Goal: Ask a question

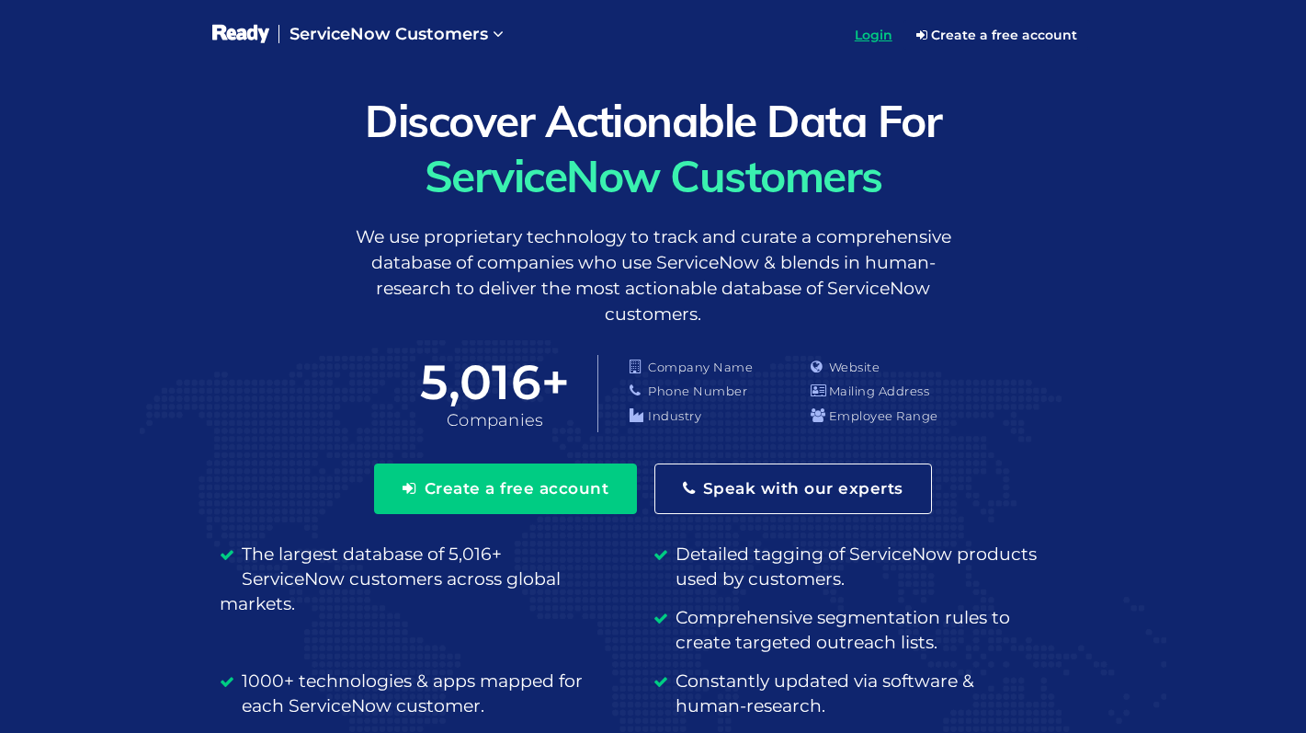
click at [881, 34] on span "Login" at bounding box center [874, 35] width 38 height 17
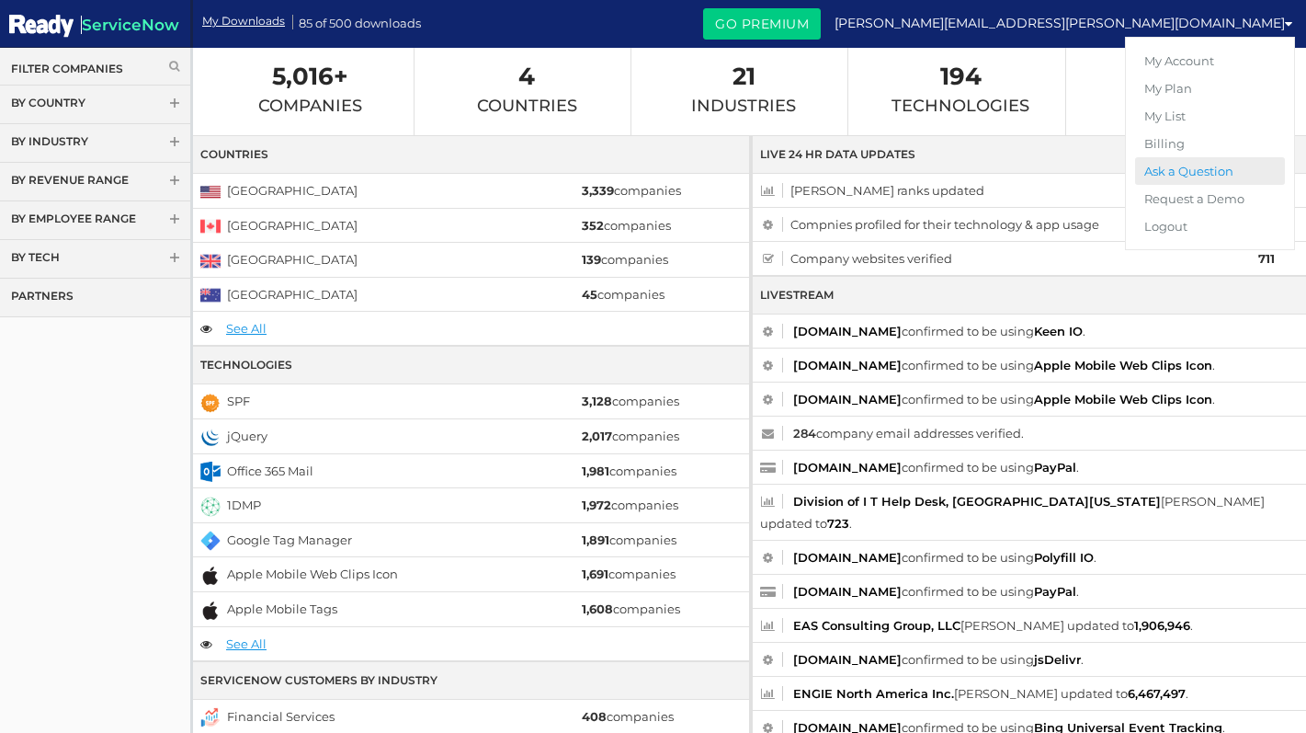
click at [1199, 169] on link "Ask a Question" at bounding box center [1210, 171] width 150 height 28
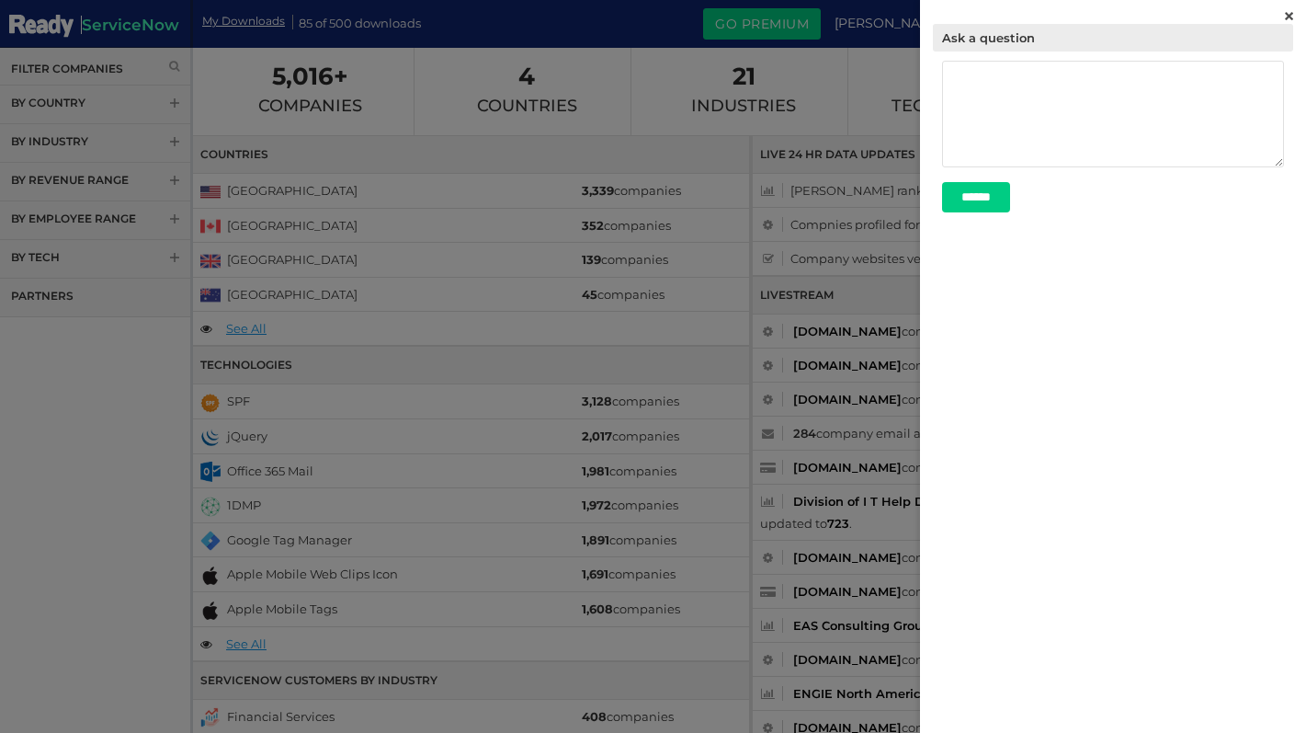
click at [1099, 117] on textarea at bounding box center [1113, 114] width 342 height 107
type textarea "*"
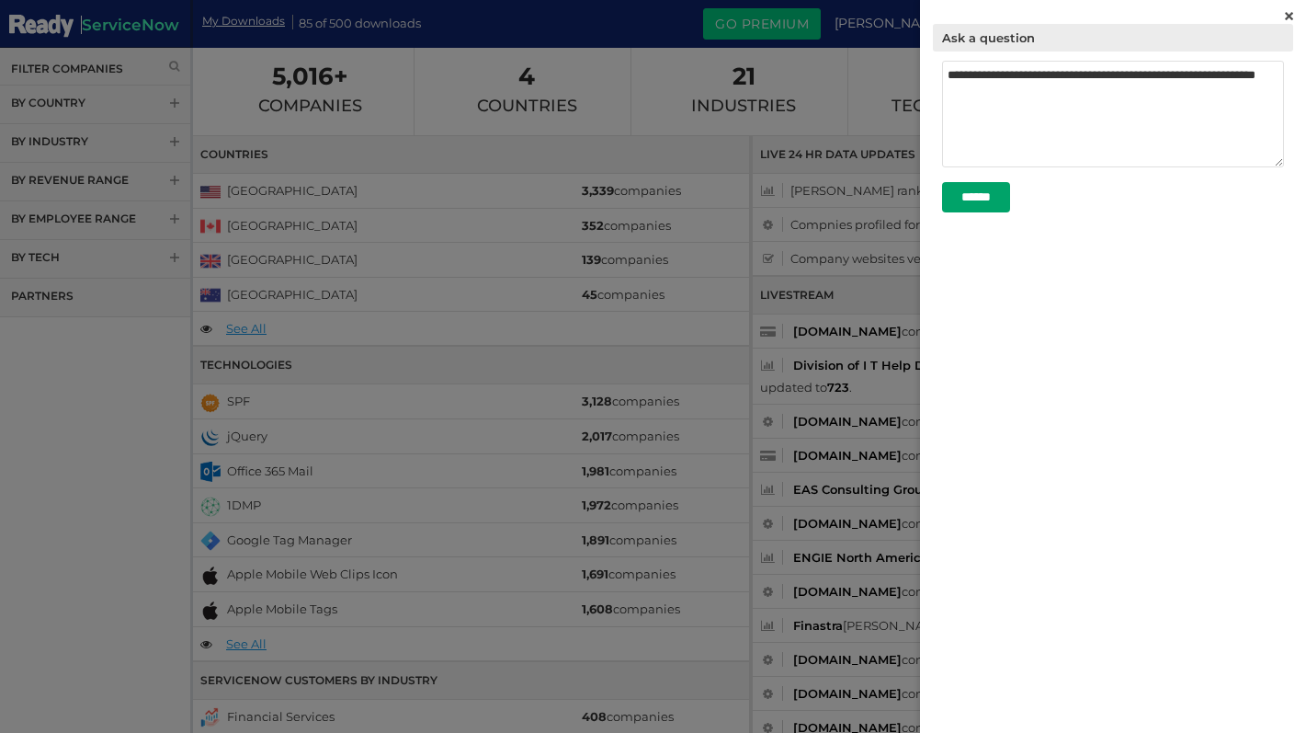
type textarea "**********"
click at [1004, 204] on input "******" at bounding box center [976, 197] width 68 height 30
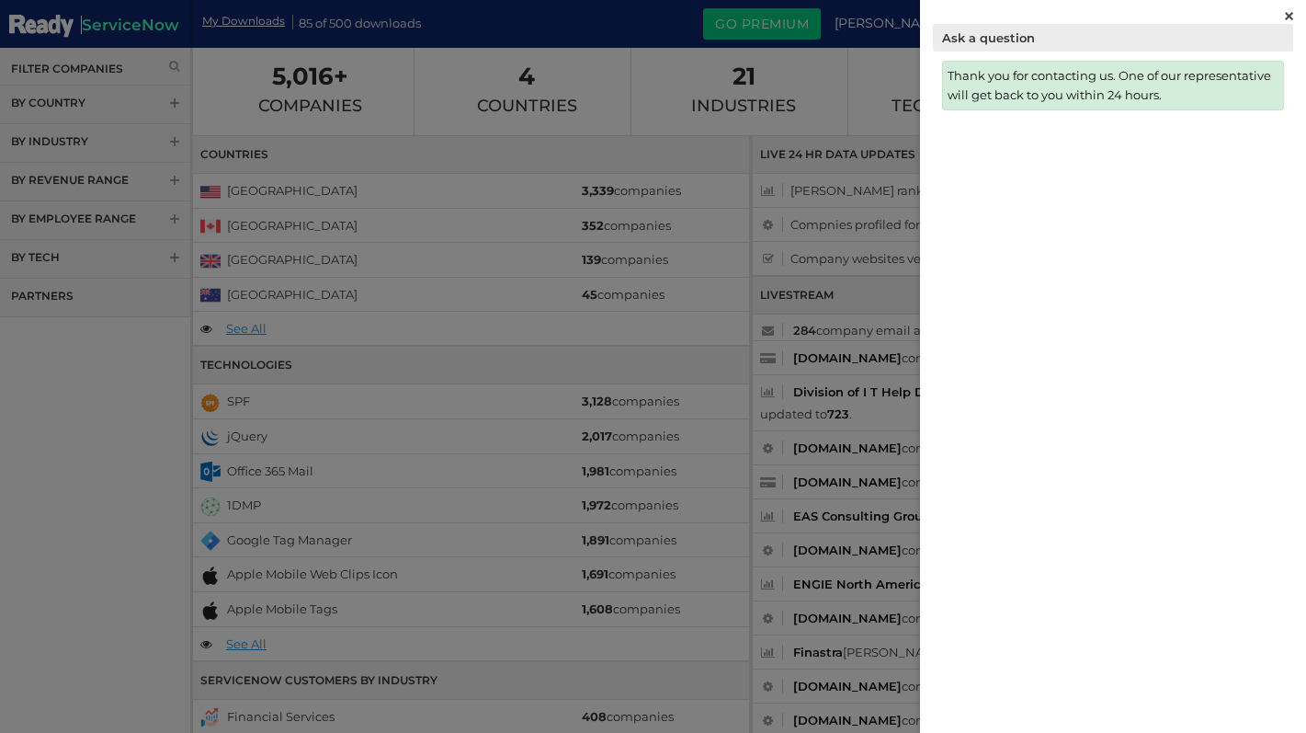
click at [1290, 12] on img at bounding box center [1289, 16] width 8 height 8
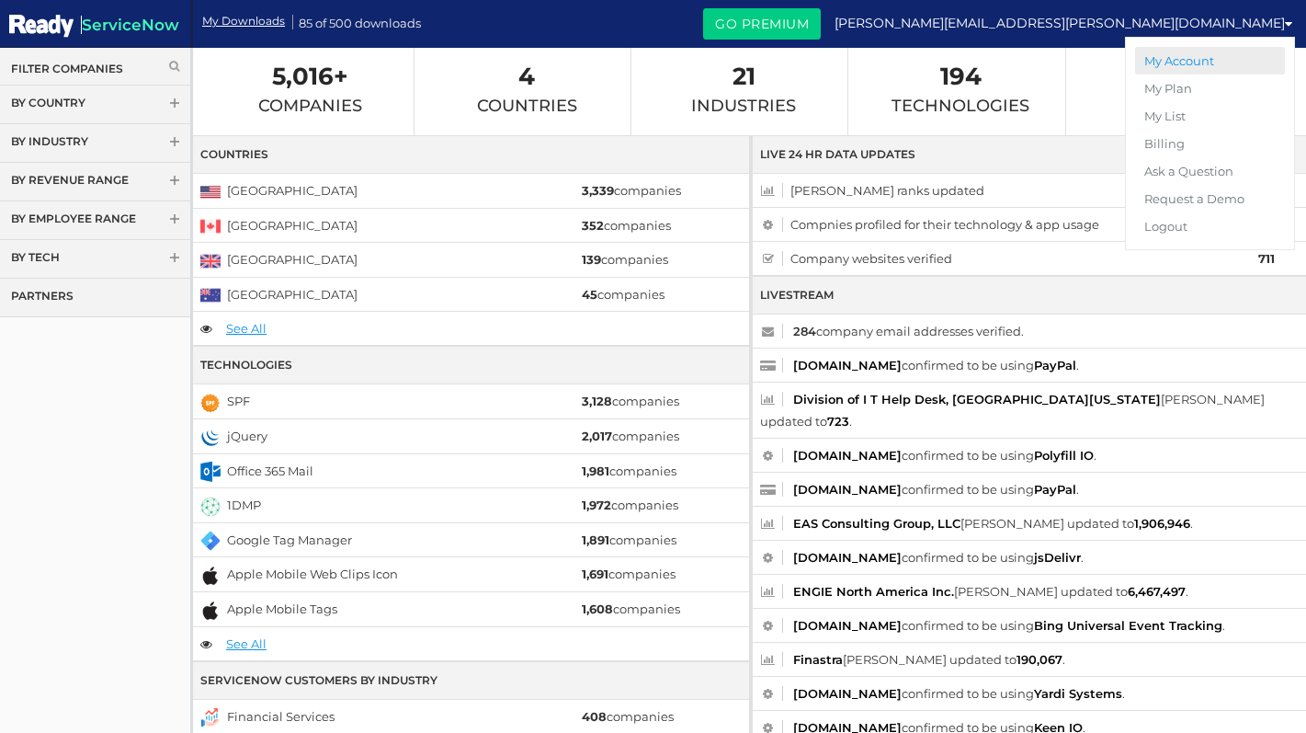
click at [1168, 58] on link "My Account" at bounding box center [1210, 61] width 150 height 28
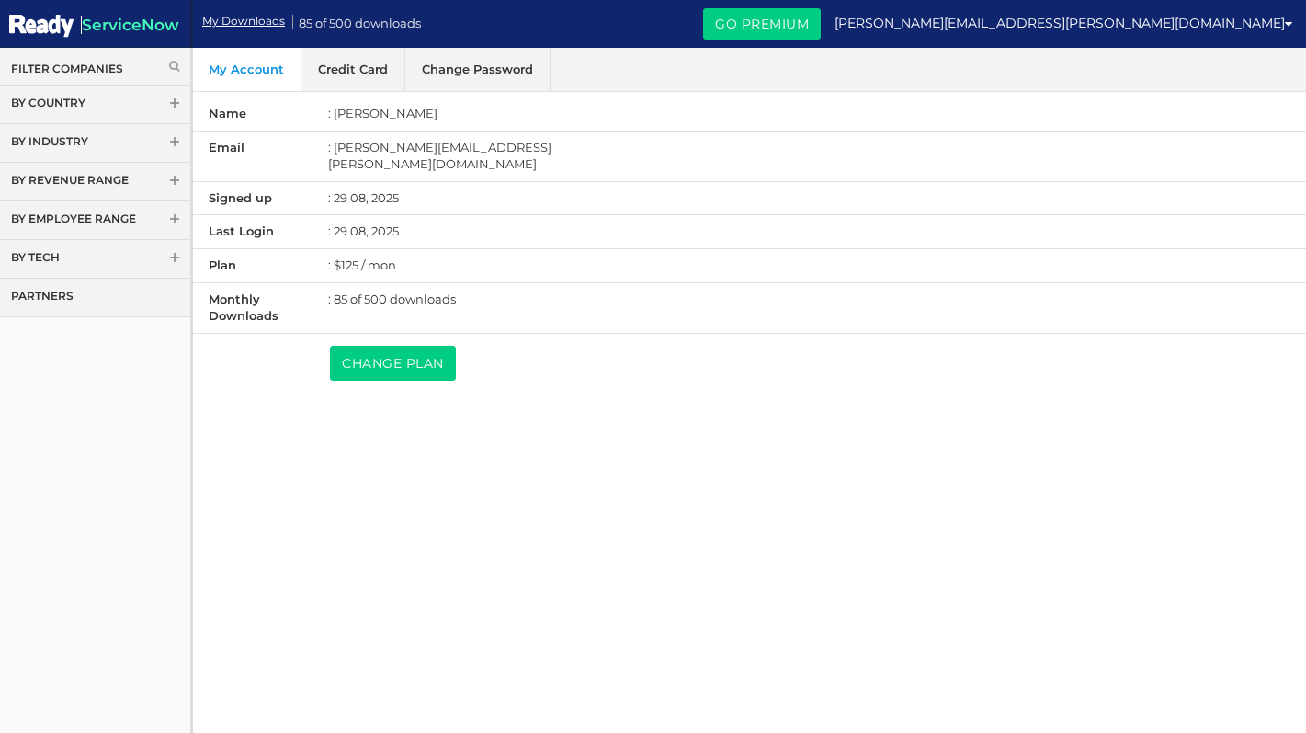
click at [352, 80] on link "Credit Card" at bounding box center [354, 69] width 104 height 43
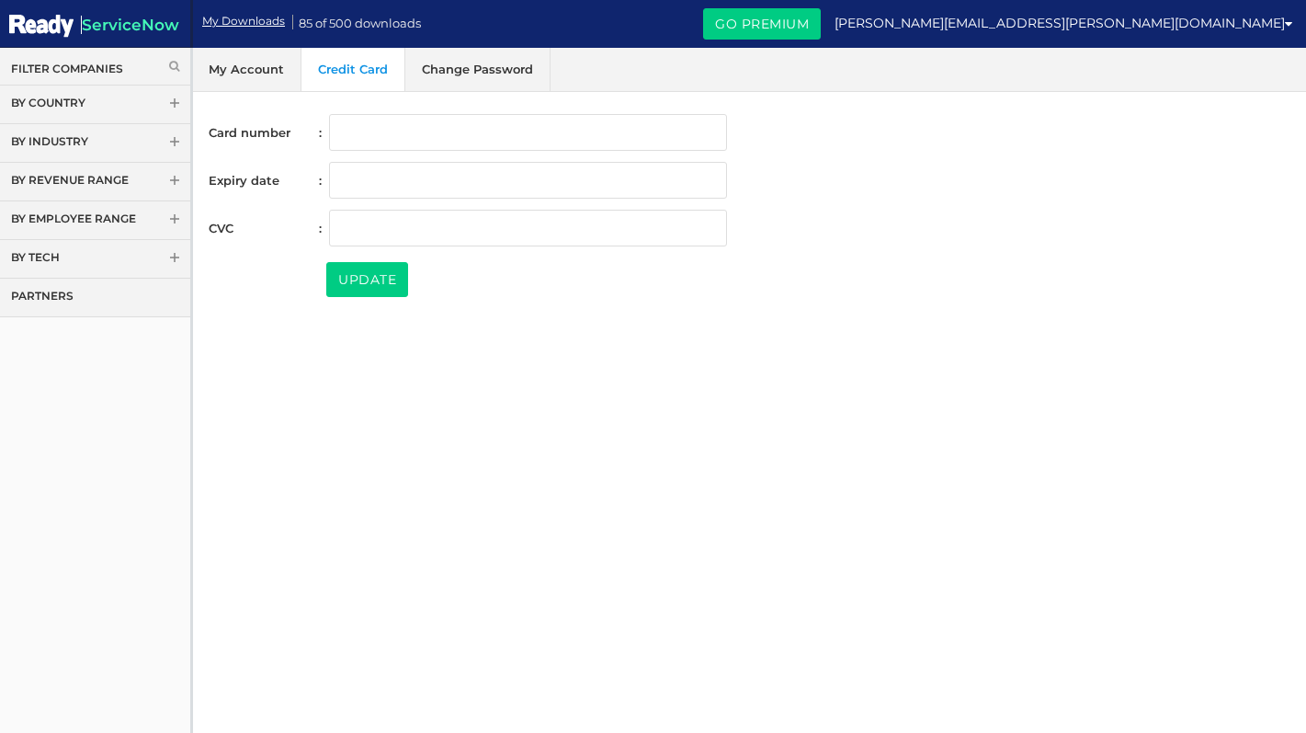
click at [437, 81] on link "Change Password" at bounding box center [477, 69] width 145 height 43
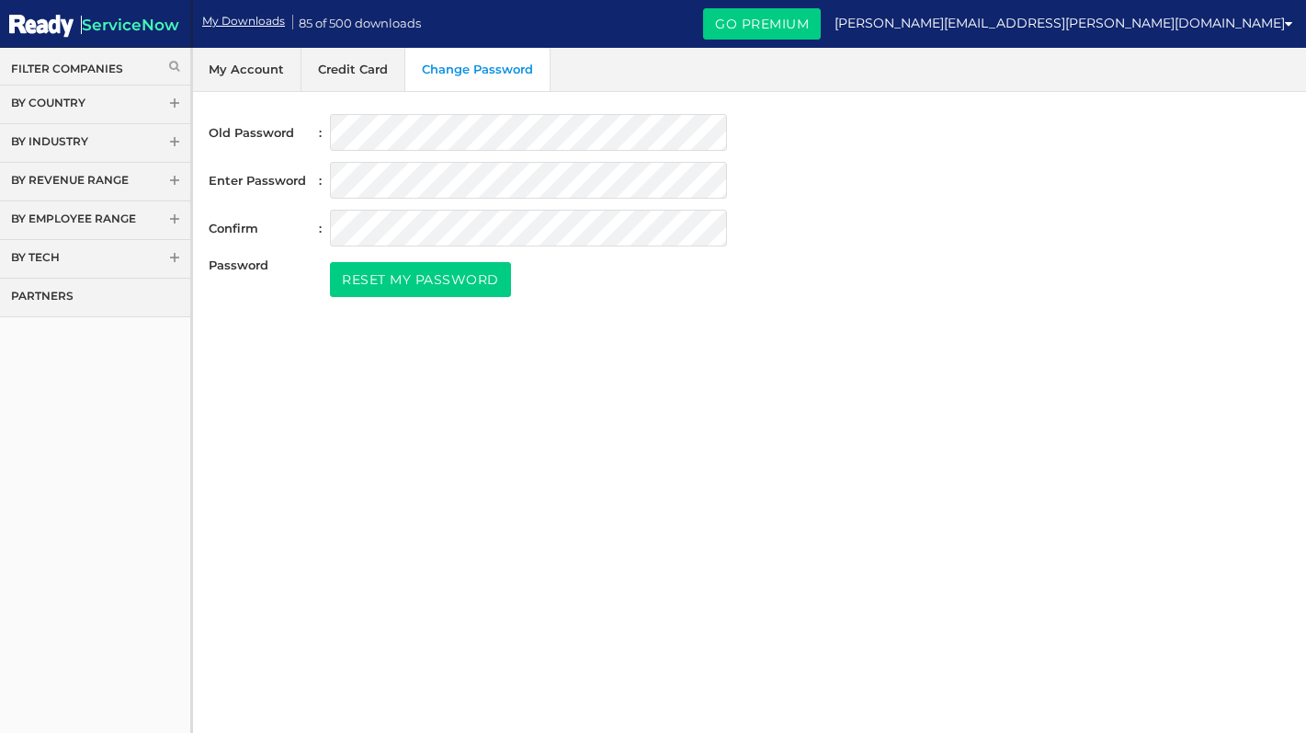
click at [241, 70] on link "My Account" at bounding box center [246, 69] width 109 height 43
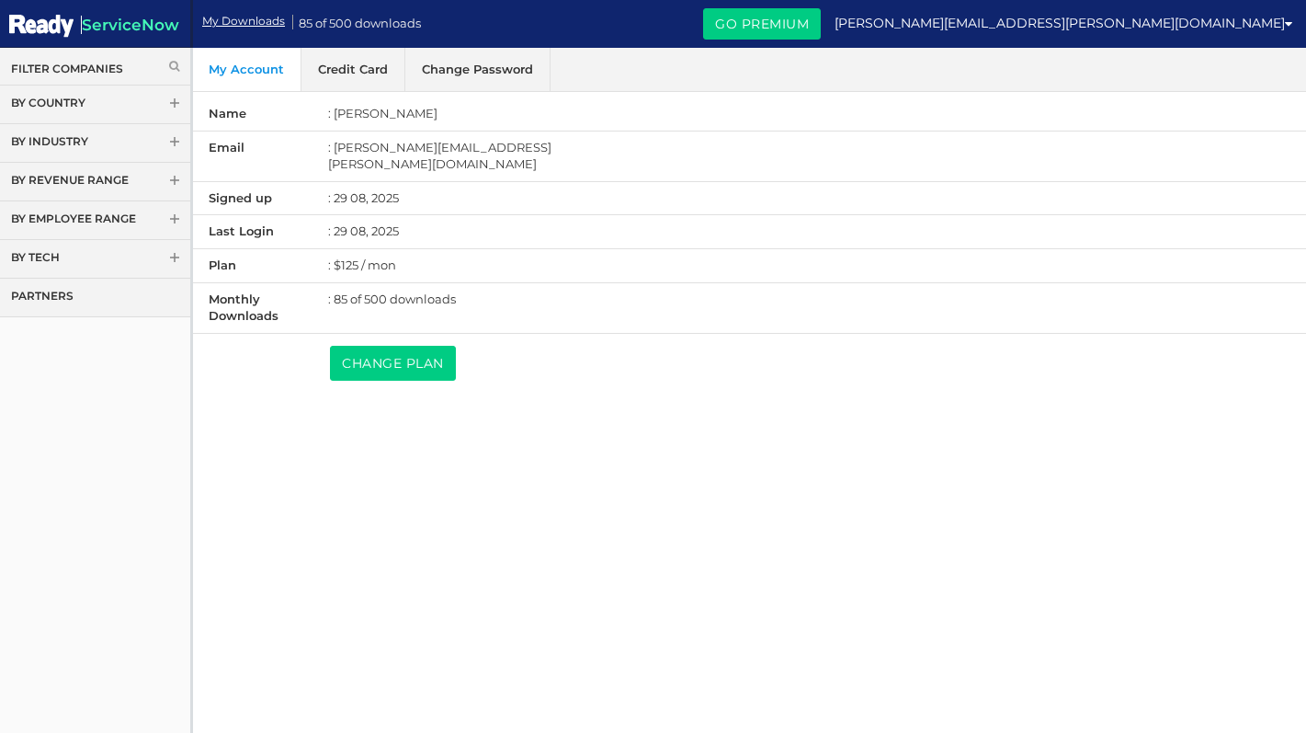
click at [52, 24] on img at bounding box center [41, 26] width 64 height 28
